Goal: Transaction & Acquisition: Book appointment/travel/reservation

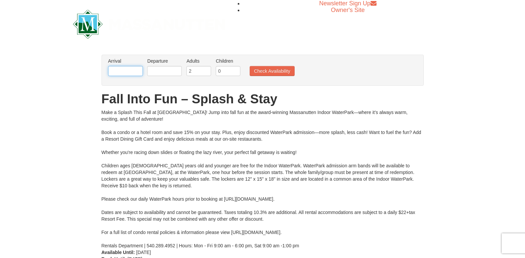
click at [129, 71] on input "text" at bounding box center [125, 71] width 35 height 10
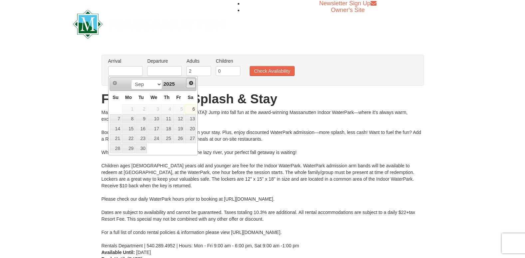
click at [190, 83] on span "Next" at bounding box center [190, 82] width 5 height 5
click at [180, 119] on link "10" at bounding box center [178, 118] width 11 height 9
type input "[DATE]"
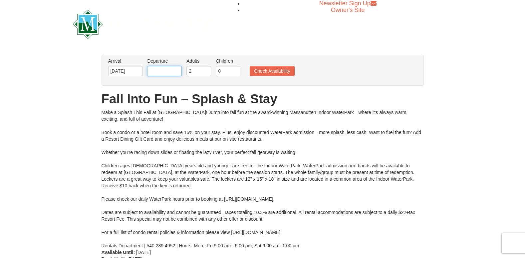
click at [175, 72] on input "text" at bounding box center [164, 71] width 35 height 10
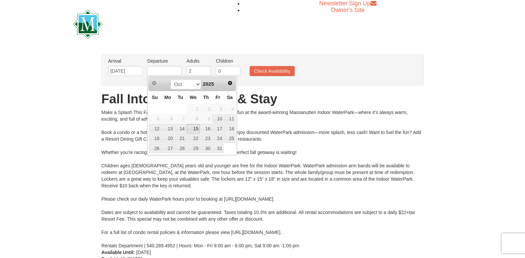
click at [191, 129] on link "15" at bounding box center [193, 128] width 13 height 9
type input "[DATE]"
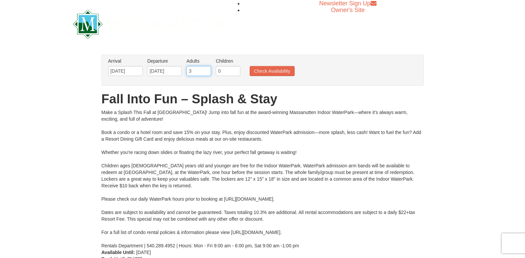
click at [206, 69] on input "3" at bounding box center [198, 71] width 25 height 10
type input "4"
click at [206, 69] on input "4" at bounding box center [198, 71] width 25 height 10
click at [235, 69] on input "1" at bounding box center [228, 71] width 25 height 10
type input "2"
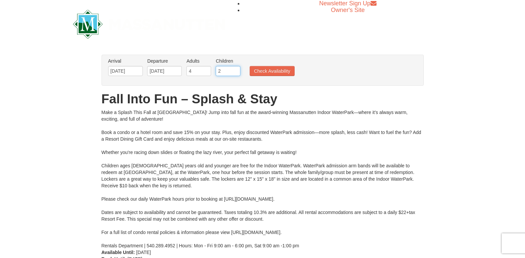
click at [235, 69] on input "2" at bounding box center [228, 71] width 25 height 10
click at [264, 72] on button "Check Availability" at bounding box center [272, 71] width 45 height 10
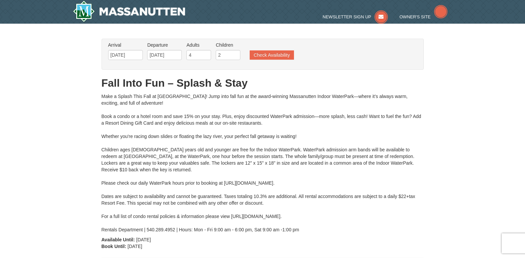
type input "[DATE]"
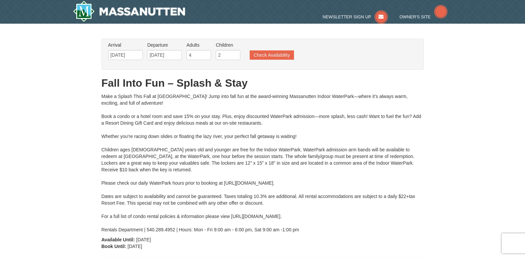
type input "[DATE]"
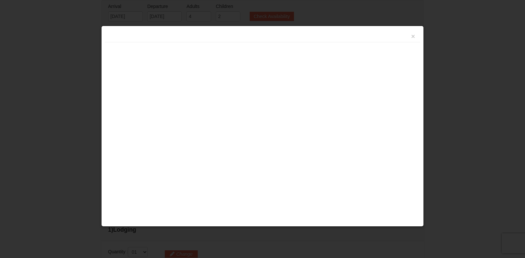
type input "[DATE]"
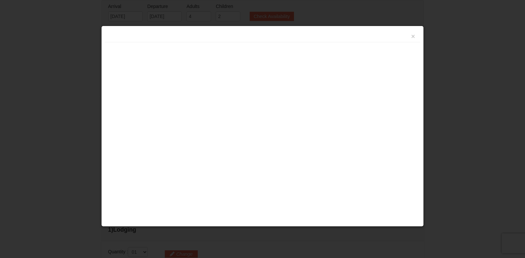
type input "[DATE]"
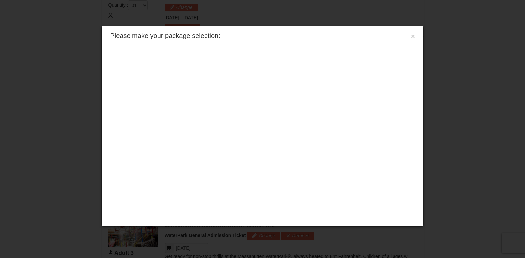
scroll to position [285, 0]
click at [413, 36] on button "×" at bounding box center [413, 36] width 4 height 7
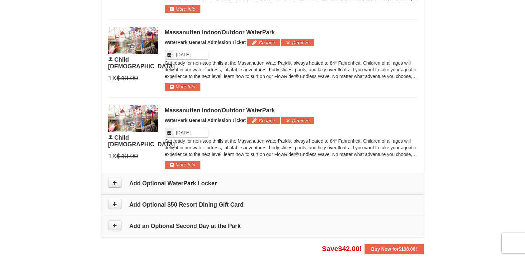
scroll to position [637, 0]
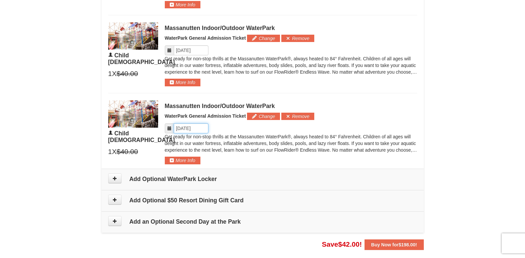
click at [202, 126] on input "Please format dates MM/DD/YYYY" at bounding box center [191, 128] width 35 height 10
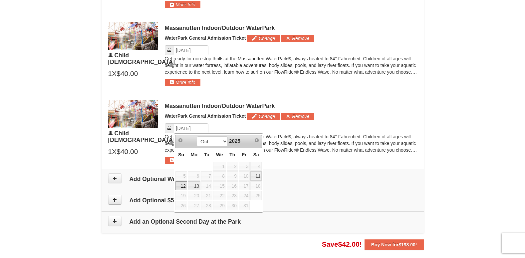
click at [180, 185] on link "12" at bounding box center [181, 185] width 12 height 9
type input "[DATE]"
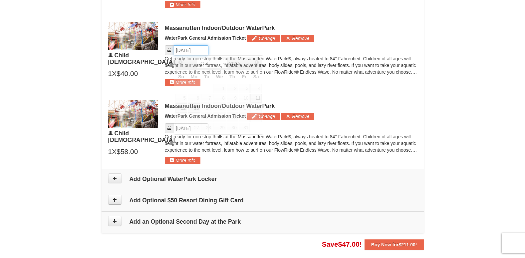
click at [198, 46] on input "Please format dates MM/DD/YYYY" at bounding box center [191, 50] width 35 height 10
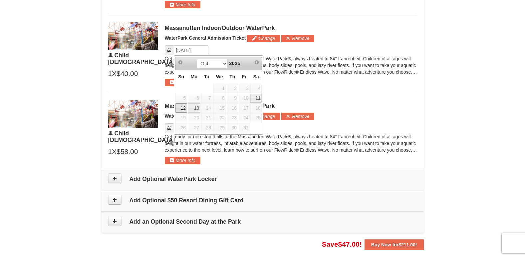
click at [181, 106] on link "12" at bounding box center [181, 107] width 12 height 9
type input "[DATE]"
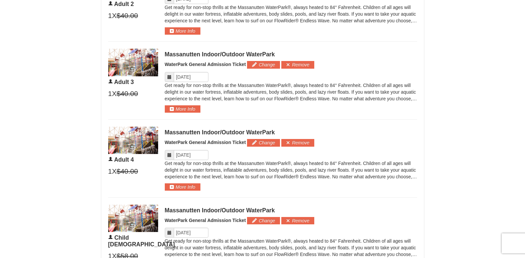
scroll to position [451, 0]
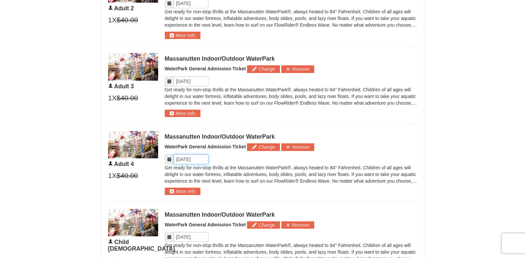
click at [204, 162] on input "Please format dates MM/DD/YYYY" at bounding box center [191, 159] width 35 height 10
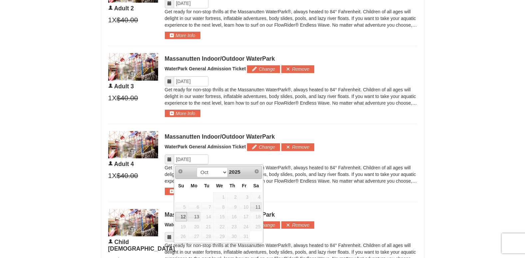
click at [183, 216] on link "12" at bounding box center [181, 216] width 12 height 9
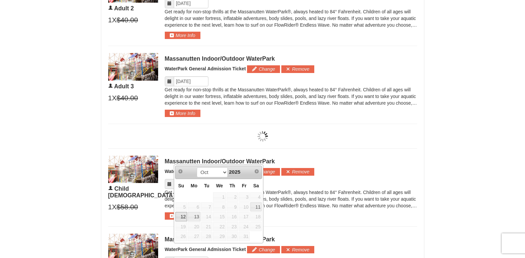
type input "[DATE]"
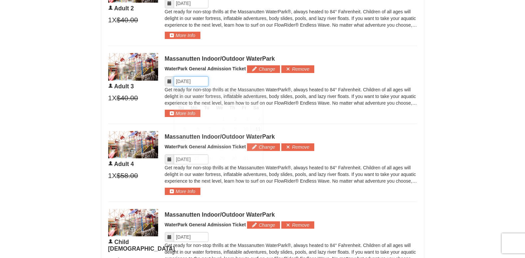
click at [190, 79] on input "Please format dates MM/DD/YYYY" at bounding box center [191, 81] width 35 height 10
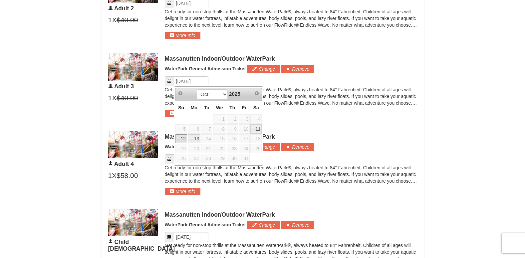
click at [181, 136] on link "12" at bounding box center [181, 138] width 12 height 9
type input "[DATE]"
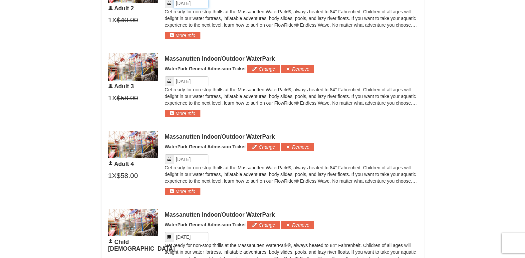
click at [197, 3] on input "Please format dates MM/DD/YYYY" at bounding box center [191, 3] width 35 height 10
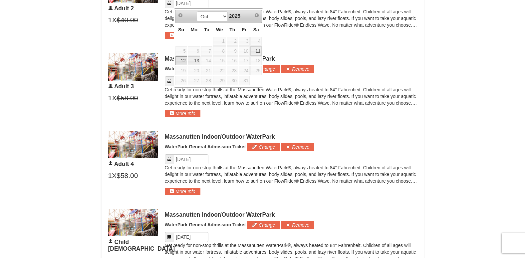
click at [180, 62] on link "12" at bounding box center [181, 60] width 12 height 9
type input "[DATE]"
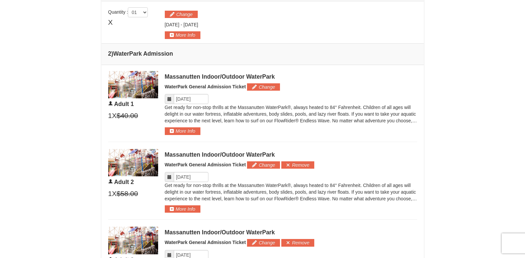
scroll to position [272, 0]
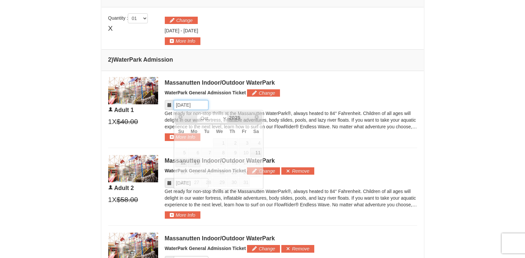
click at [191, 106] on input "Please format dates MM/DD/YYYY" at bounding box center [191, 105] width 35 height 10
click at [183, 159] on link "12" at bounding box center [181, 162] width 12 height 9
click at [202, 107] on input "Please format dates MM/DD/YYYY" at bounding box center [191, 105] width 35 height 10
click at [193, 164] on link "13" at bounding box center [194, 162] width 13 height 9
type input "[DATE]"
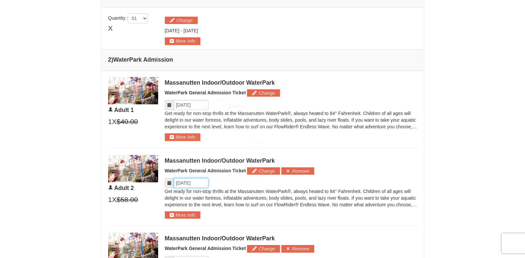
click at [192, 182] on input "Please format dates MM/DD/YYYY" at bounding box center [191, 183] width 35 height 10
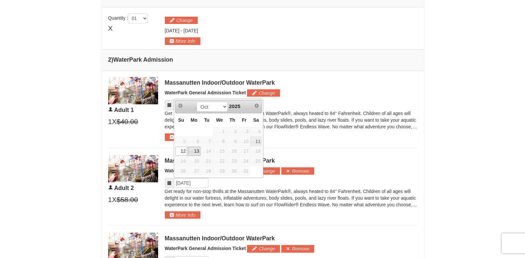
click at [191, 150] on link "13" at bounding box center [194, 150] width 13 height 9
type input "[DATE]"
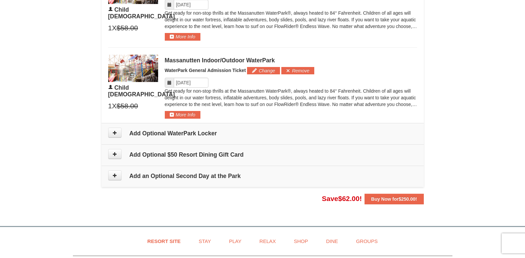
scroll to position [701, 0]
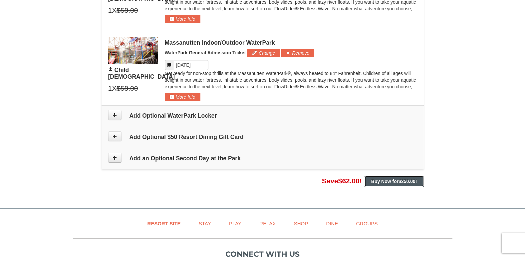
click at [403, 180] on span "$250.00" at bounding box center [406, 180] width 17 height 5
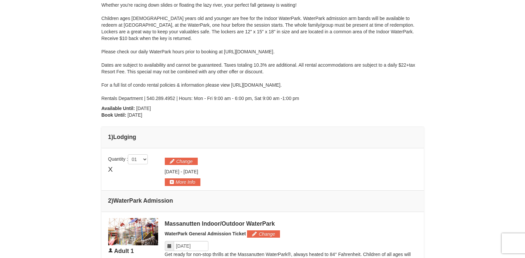
scroll to position [153, 0]
